Goal: Task Accomplishment & Management: Manage account settings

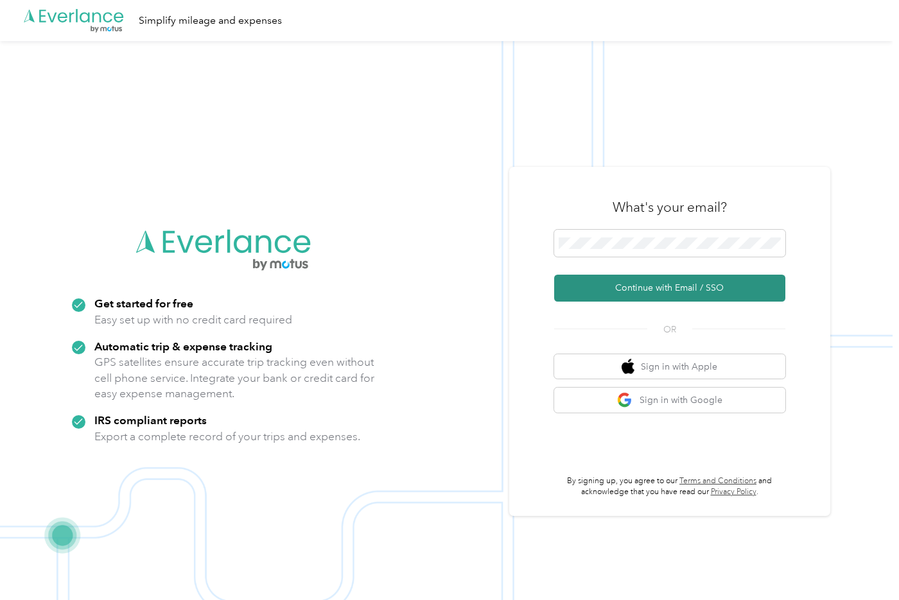
click at [615, 296] on button "Continue with Email / SSO" at bounding box center [669, 288] width 231 height 27
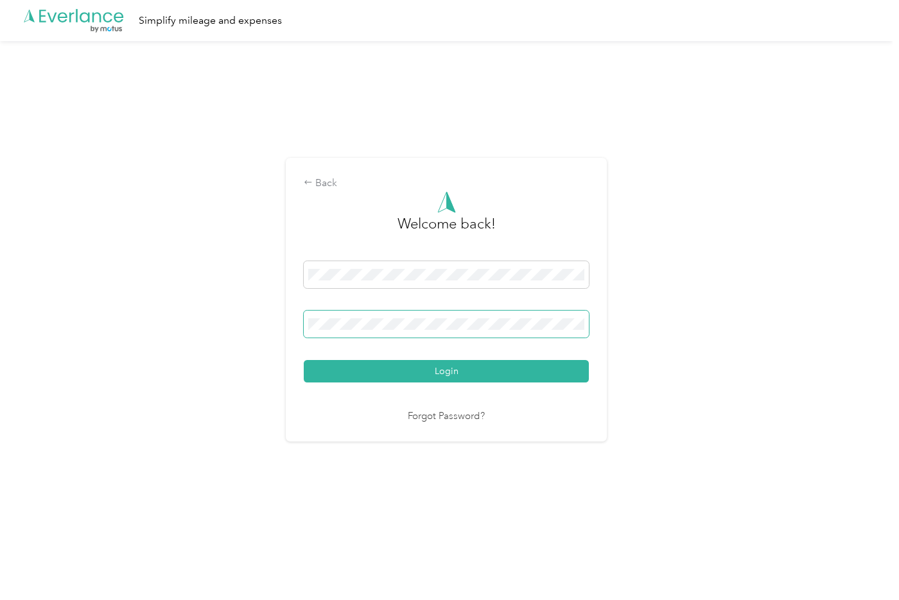
click at [304, 360] on button "Login" at bounding box center [446, 371] width 285 height 22
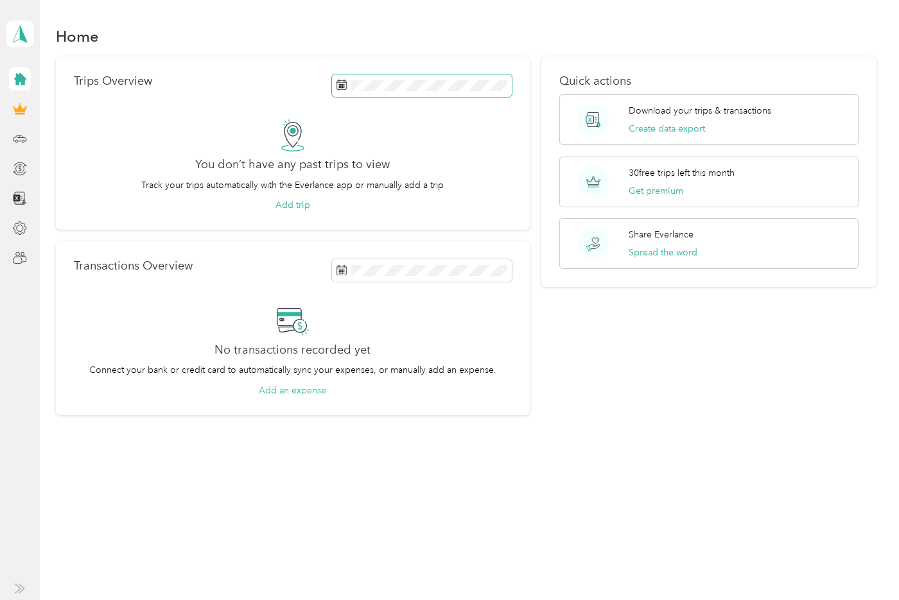
click at [448, 77] on span at bounding box center [422, 85] width 180 height 22
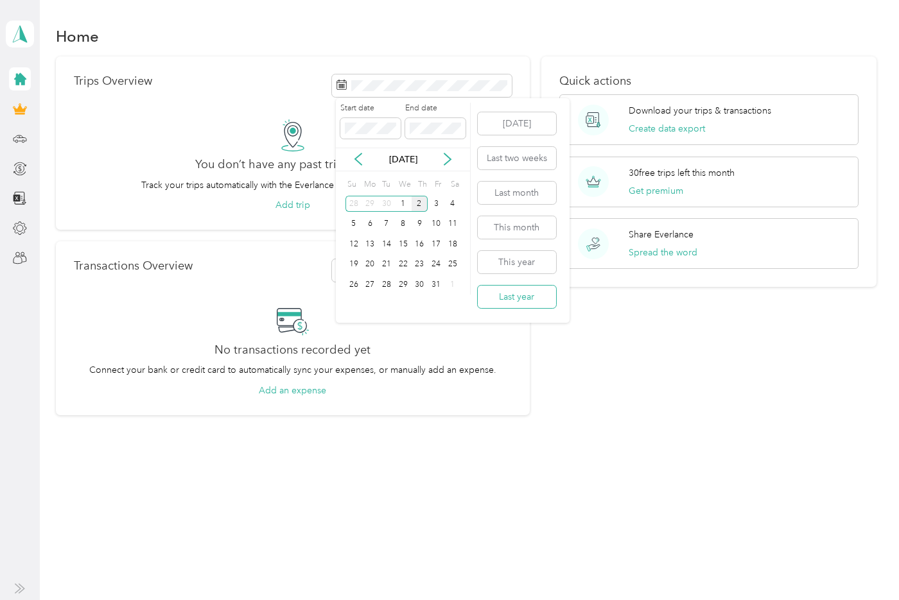
click at [511, 294] on button "Last year" at bounding box center [517, 297] width 78 height 22
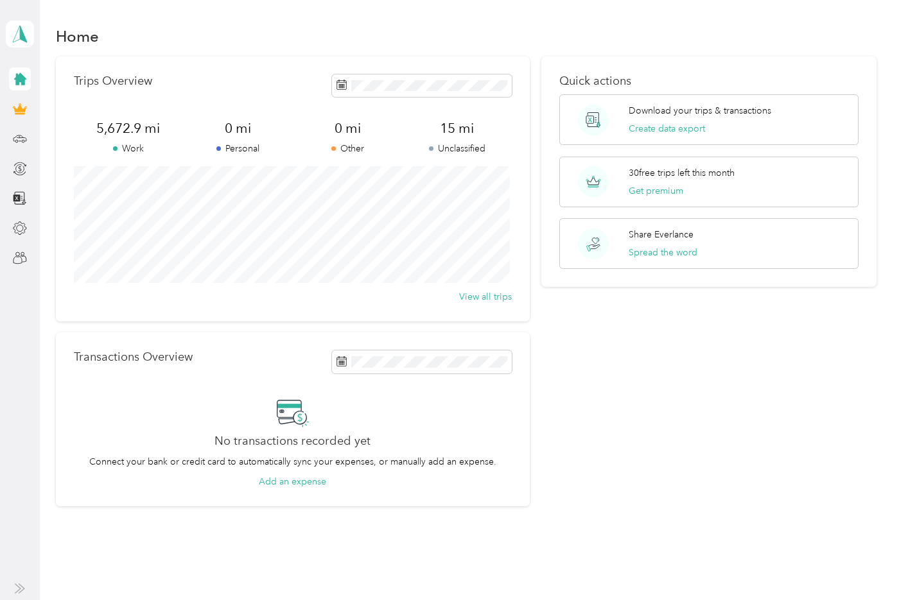
click at [308, 55] on section "Home Trips Overview 5,672.9 mi Work 0 mi Personal 0 mi Other 15 mi Unclassified…" at bounding box center [466, 264] width 821 height 484
click at [665, 105] on p "Download your trips & transactions" at bounding box center [700, 110] width 143 height 13
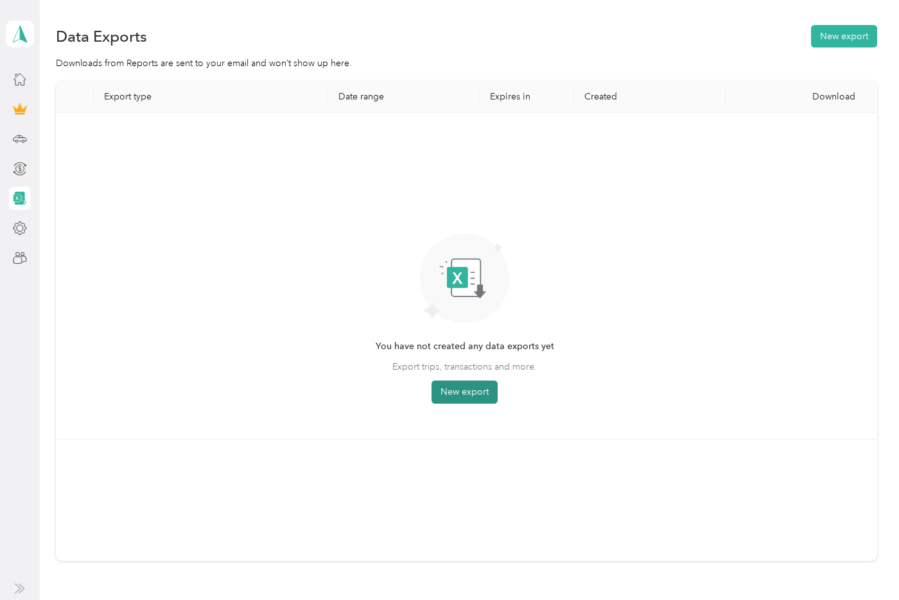
click at [453, 397] on button "New export" at bounding box center [464, 392] width 66 height 23
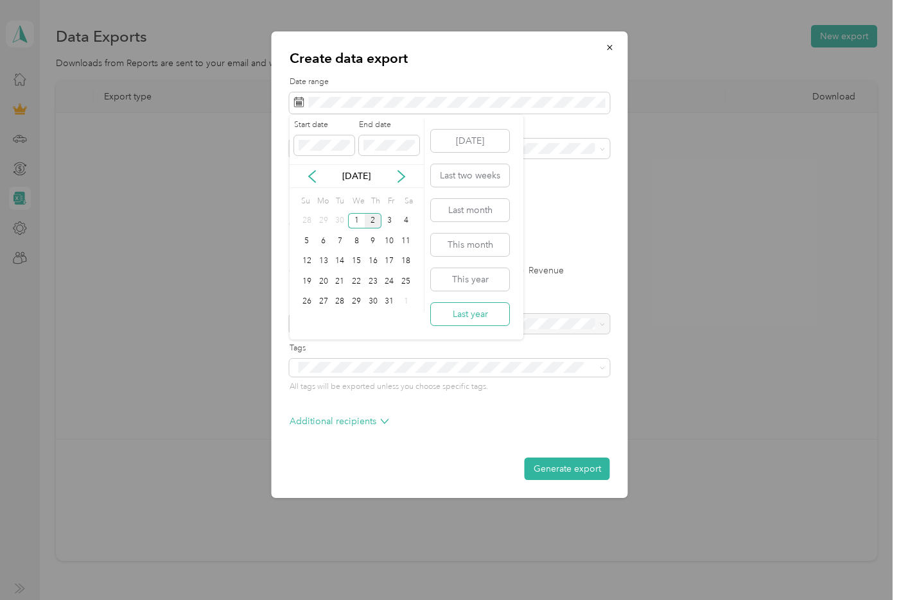
click at [466, 319] on button "Last year" at bounding box center [470, 314] width 78 height 22
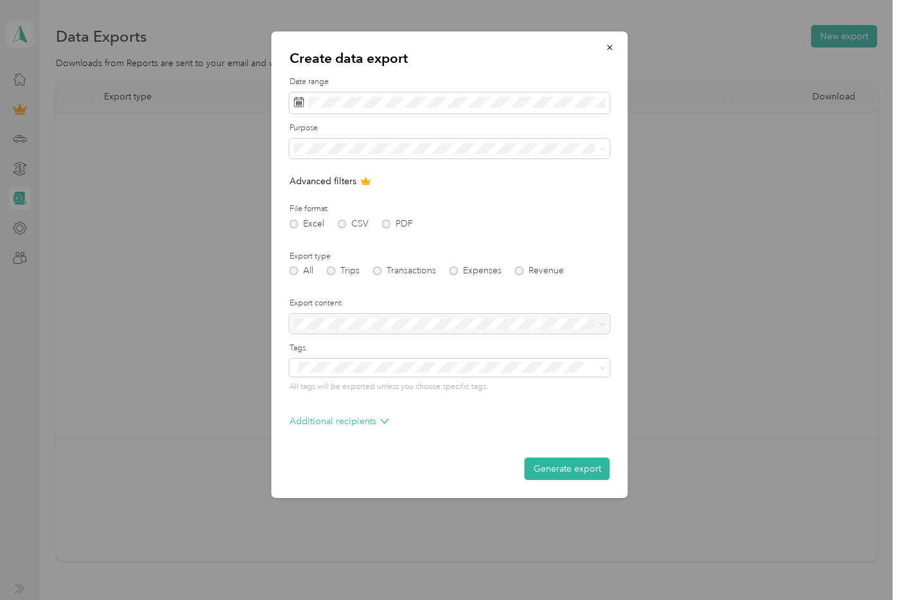
click at [292, 220] on div "Excel CSV PDF" at bounding box center [450, 224] width 320 height 9
click at [347, 222] on div "Excel CSV PDF" at bounding box center [450, 224] width 320 height 9
click at [394, 222] on div "Excel CSV PDF" at bounding box center [450, 224] width 320 height 9
click at [341, 188] on div "Work" at bounding box center [450, 193] width 302 height 13
click at [388, 220] on div "Excel CSV PDF" at bounding box center [450, 224] width 320 height 9
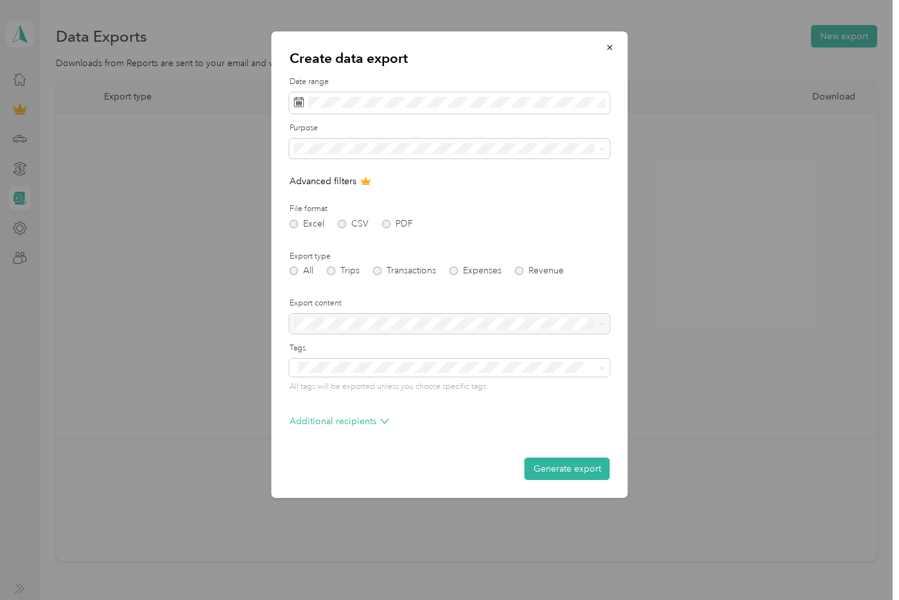
click at [381, 229] on form "Date range Purpose Advanced filters File format Excel CSV PDF Export type All T…" at bounding box center [450, 278] width 320 height 404
click at [365, 183] on icon at bounding box center [365, 181] width 8 height 7
click at [553, 464] on button "Generate export" at bounding box center [567, 469] width 85 height 22
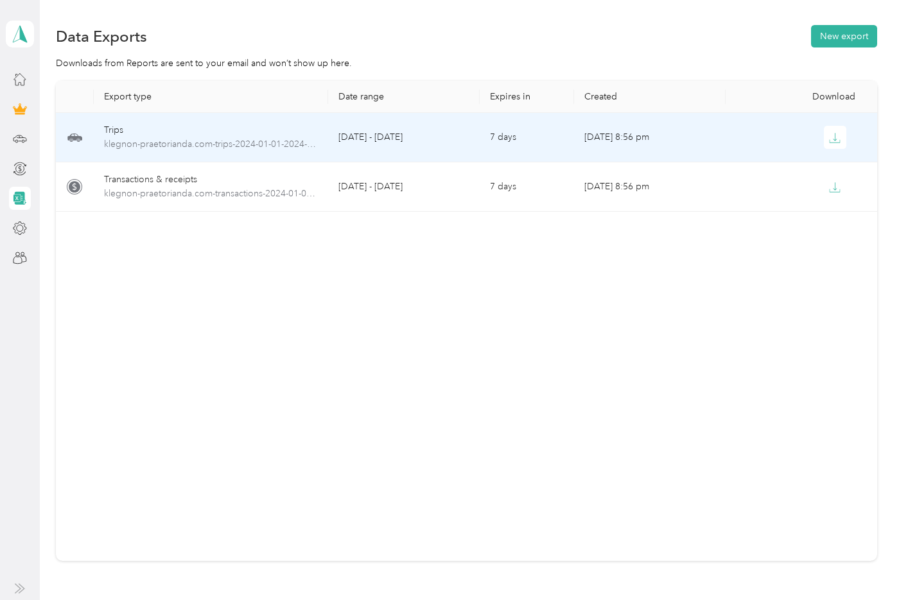
click at [419, 141] on td "[DATE] - [DATE]" at bounding box center [404, 137] width 152 height 49
click at [704, 144] on td "[DATE] 8:56 pm" at bounding box center [650, 137] width 152 height 49
click at [833, 139] on icon "button" at bounding box center [835, 137] width 4 height 8
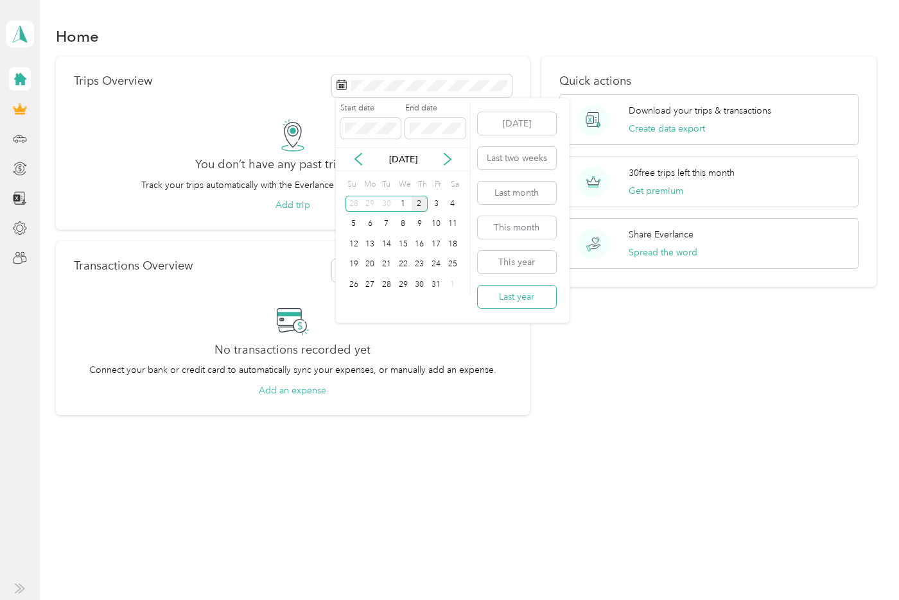
click at [501, 290] on button "Last year" at bounding box center [517, 297] width 78 height 22
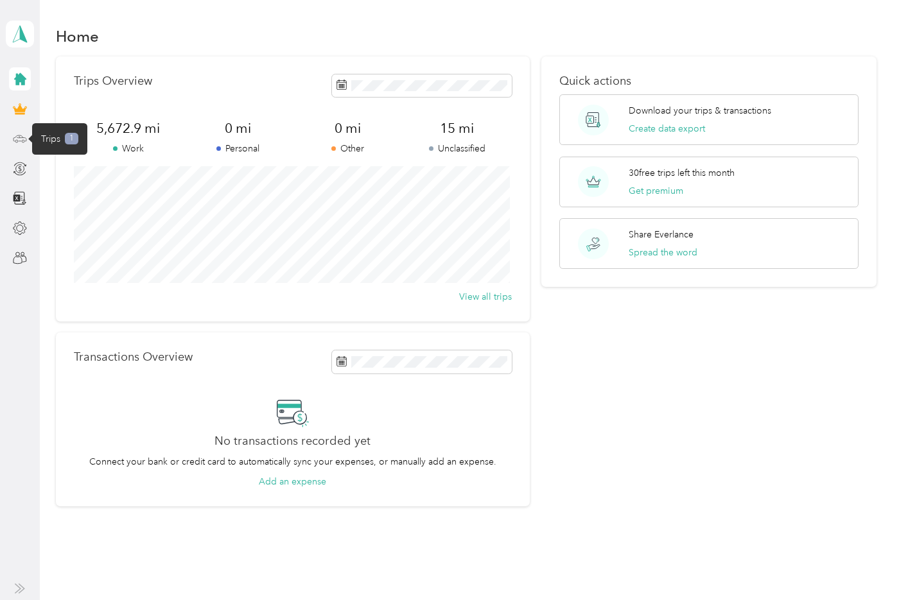
click at [22, 144] on icon at bounding box center [20, 139] width 14 height 14
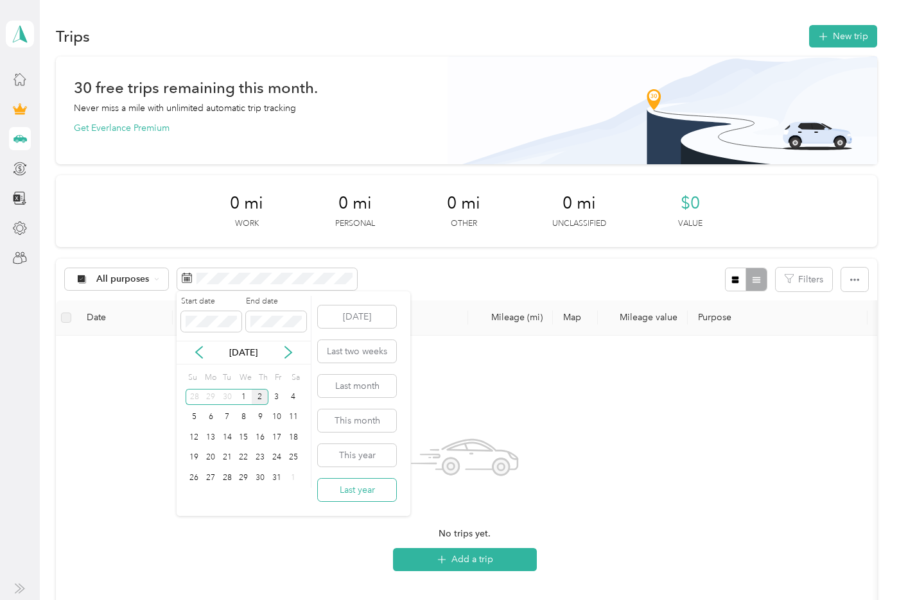
click at [348, 493] on button "Last year" at bounding box center [357, 490] width 78 height 22
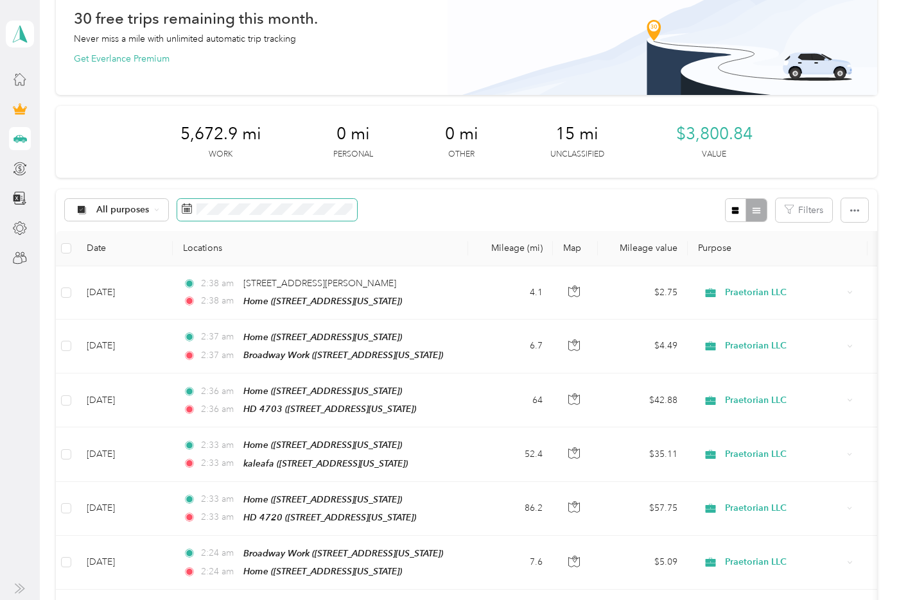
scroll to position [128, 0]
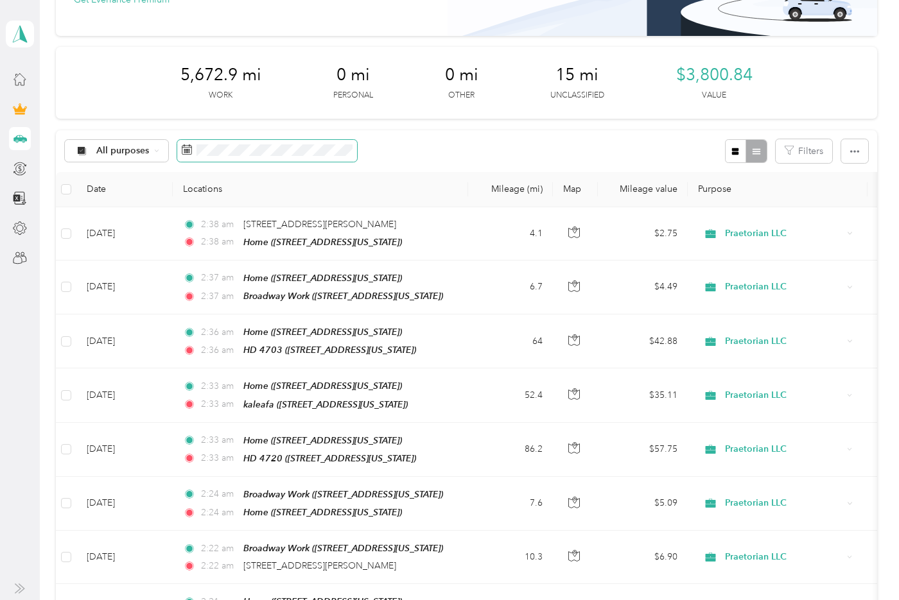
click at [301, 143] on span at bounding box center [267, 151] width 180 height 22
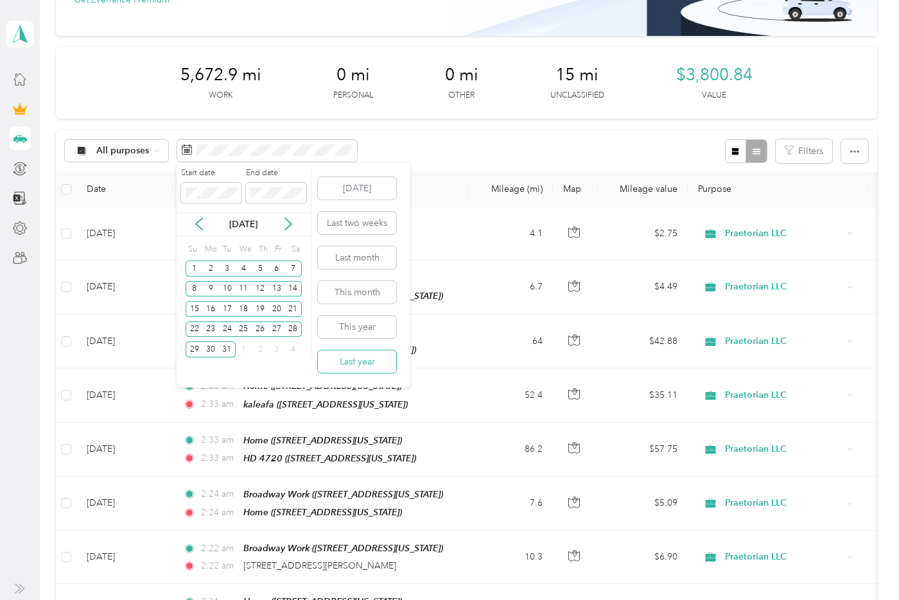
click at [356, 366] on button "Last year" at bounding box center [357, 362] width 78 height 22
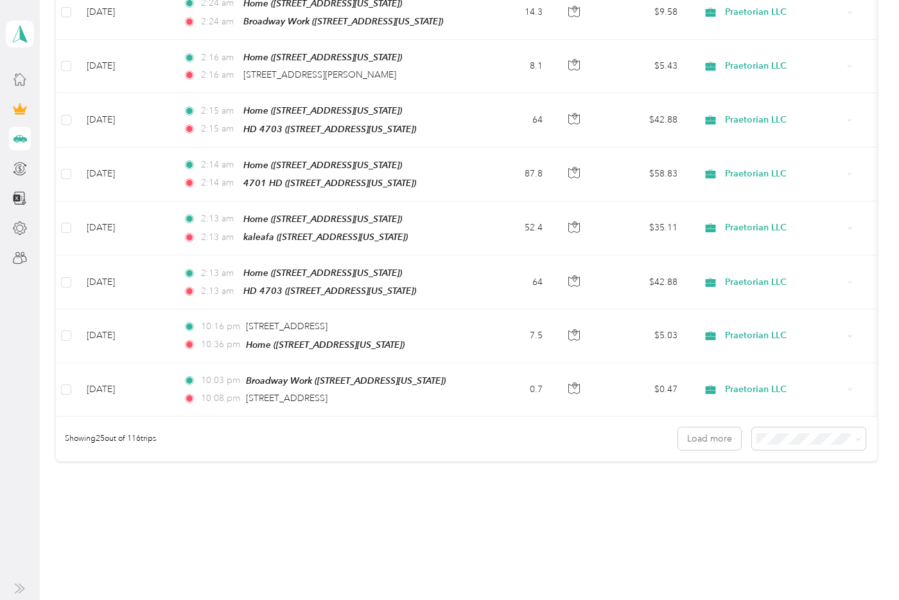
scroll to position [1287, 0]
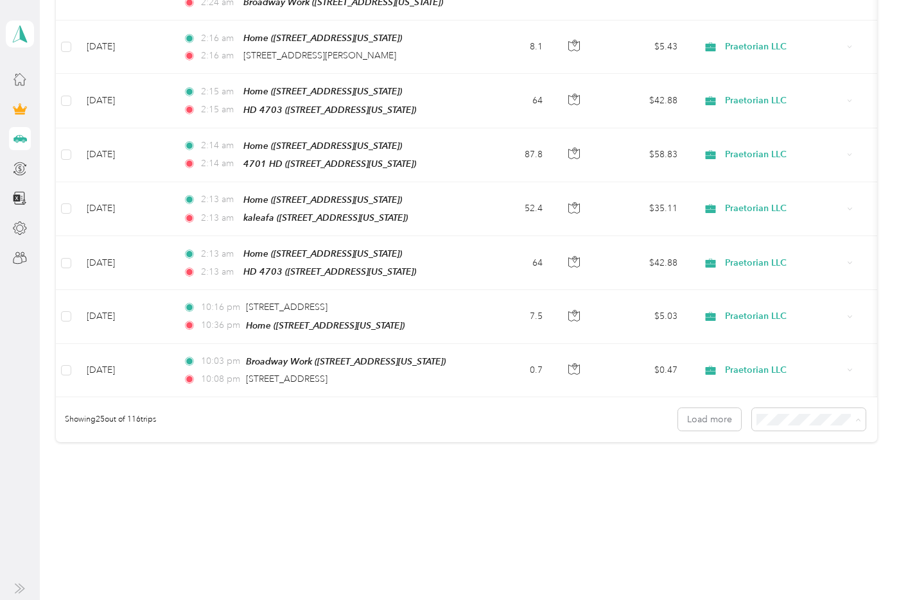
click at [807, 465] on span "100 per load" at bounding box center [784, 469] width 53 height 11
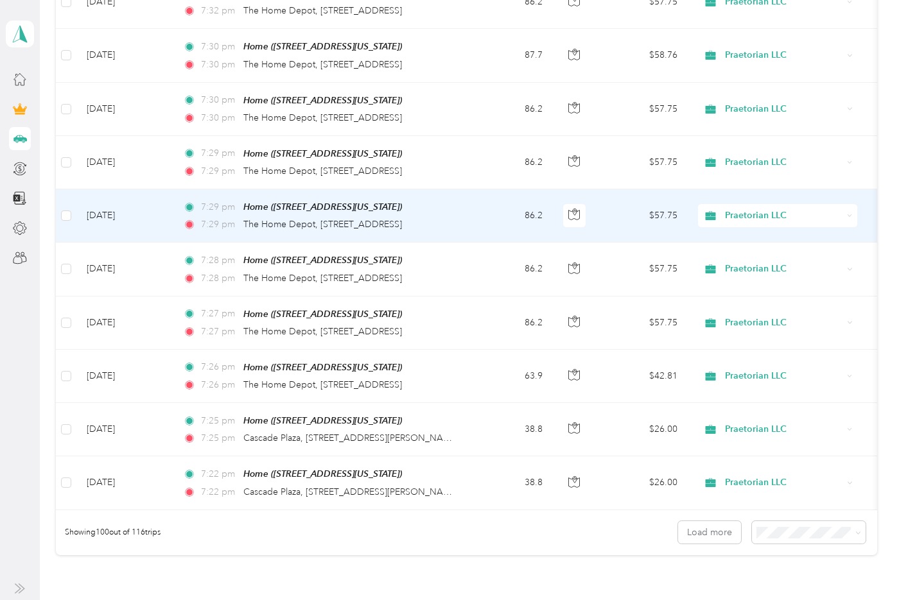
scroll to position [5204, 0]
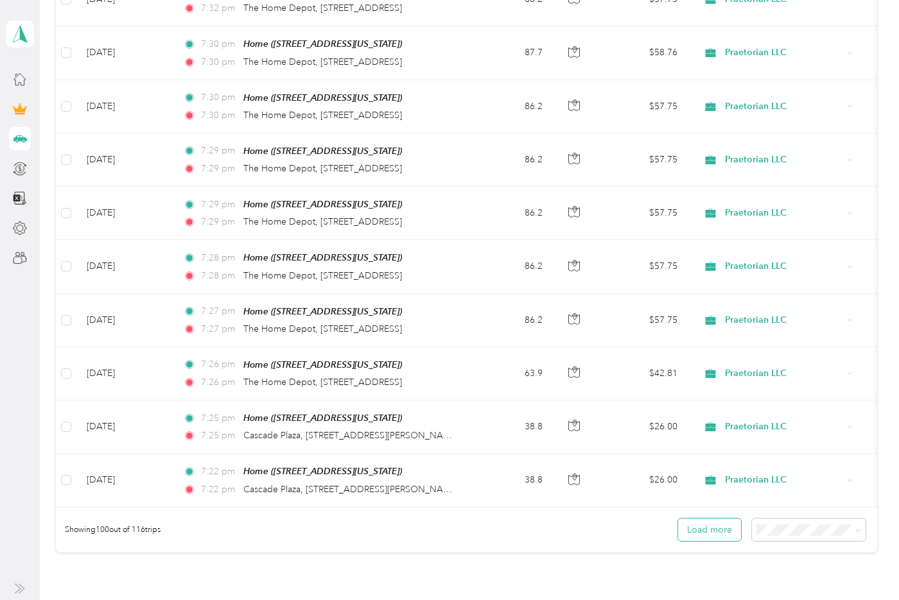
click at [694, 519] on button "Load more" at bounding box center [709, 530] width 63 height 22
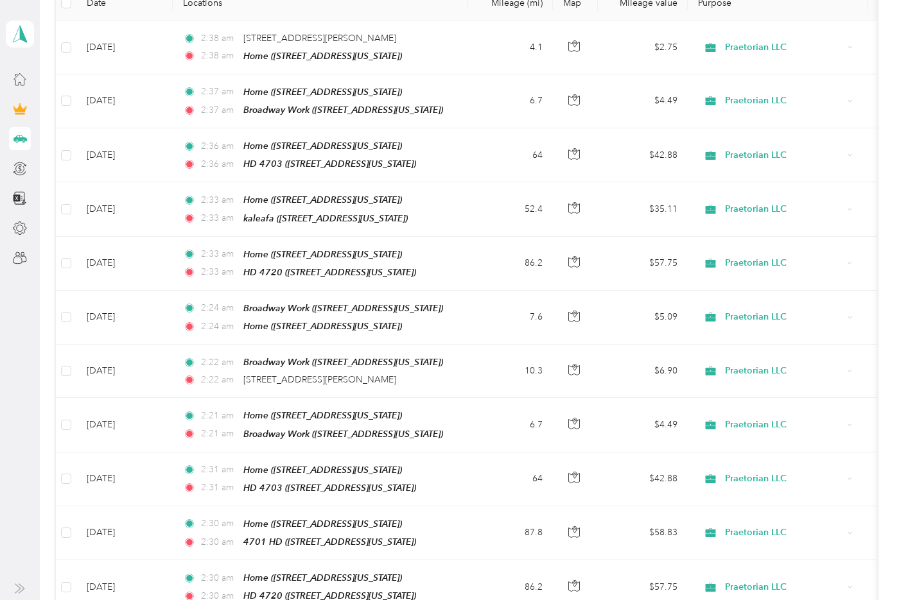
scroll to position [0, 0]
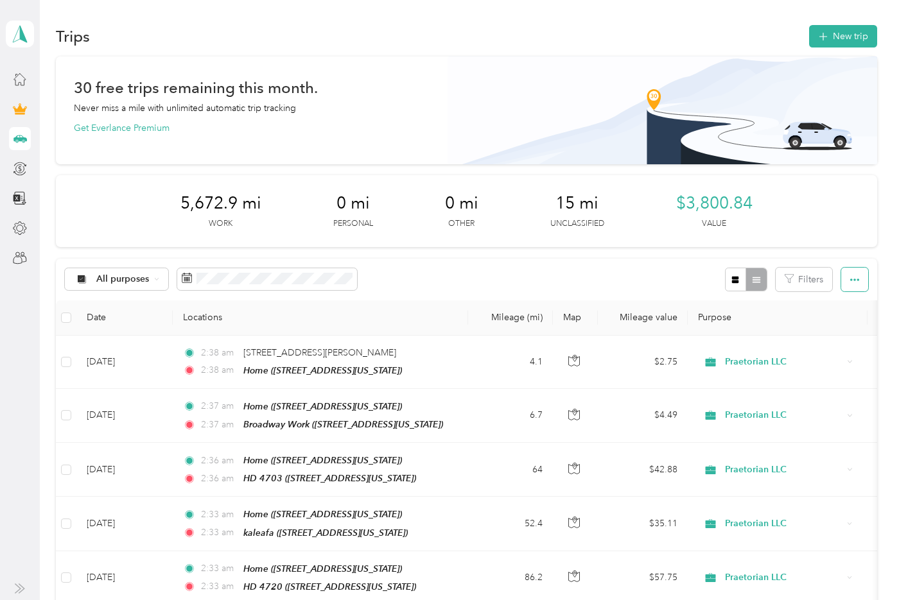
click at [844, 281] on button "button" at bounding box center [854, 280] width 27 height 24
